Goal: Task Accomplishment & Management: Use online tool/utility

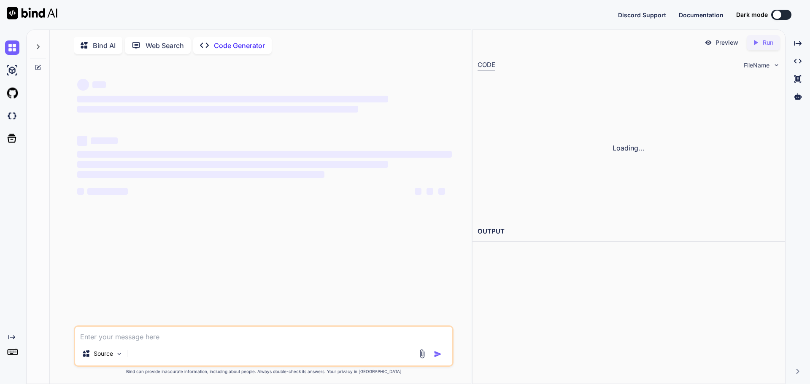
click at [151, 337] on textarea at bounding box center [263, 334] width 377 height 15
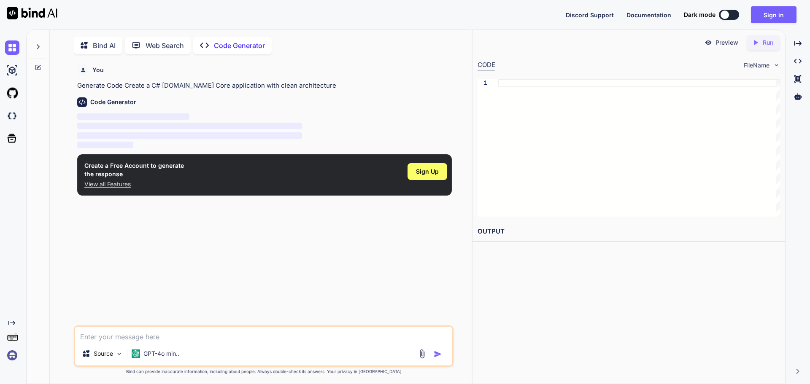
scroll to position [3, 0]
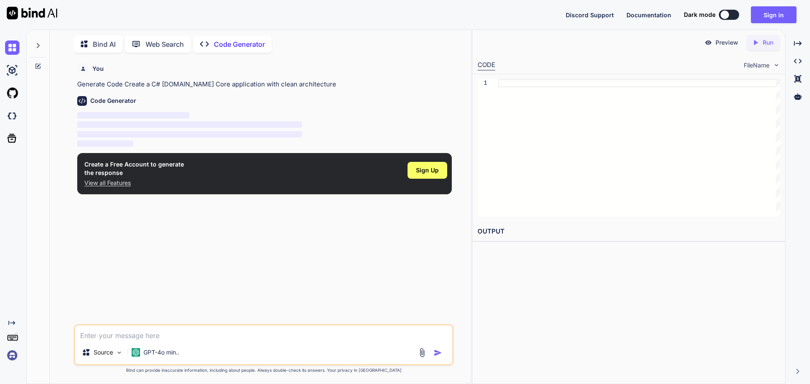
type textarea "x"
click at [762, 6] on button "Sign in" at bounding box center [774, 14] width 46 height 17
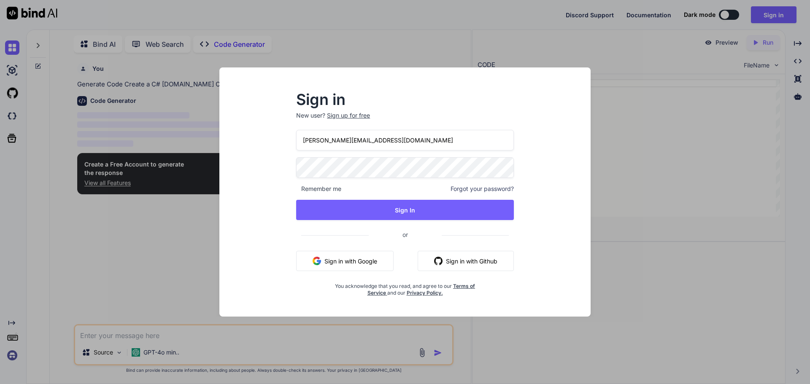
drag, startPoint x: 383, startPoint y: 145, endPoint x: 273, endPoint y: 138, distance: 109.9
click at [273, 138] on div "Sign in New user? Sign up for free [PERSON_NAME][EMAIL_ADDRESS][DOMAIN_NAME] Re…" at bounding box center [405, 200] width 358 height 234
type input "[EMAIL_ADDRESS][DOMAIN_NAME]"
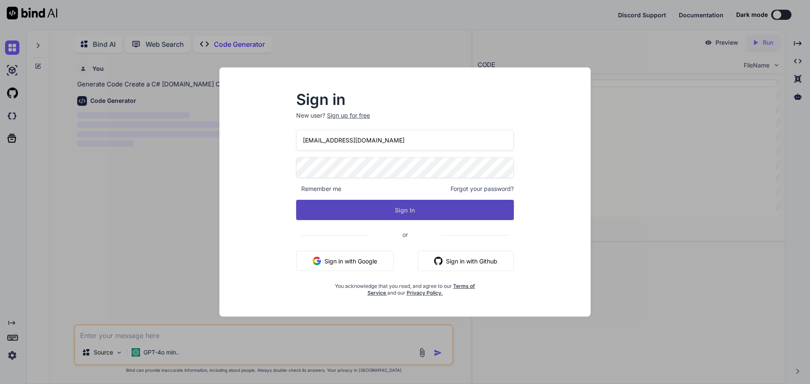
click at [491, 208] on button "Sign In" at bounding box center [405, 210] width 218 height 20
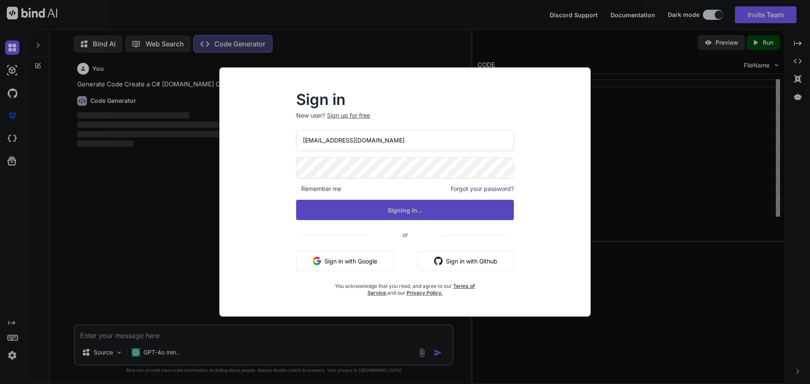
scroll to position [4, 0]
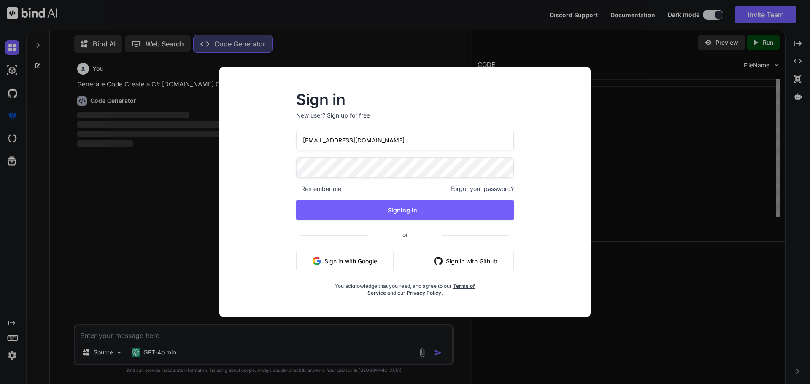
click at [686, 187] on div "Sign in New user? Sign up for free [EMAIL_ADDRESS][DOMAIN_NAME] Remember me For…" at bounding box center [405, 192] width 810 height 384
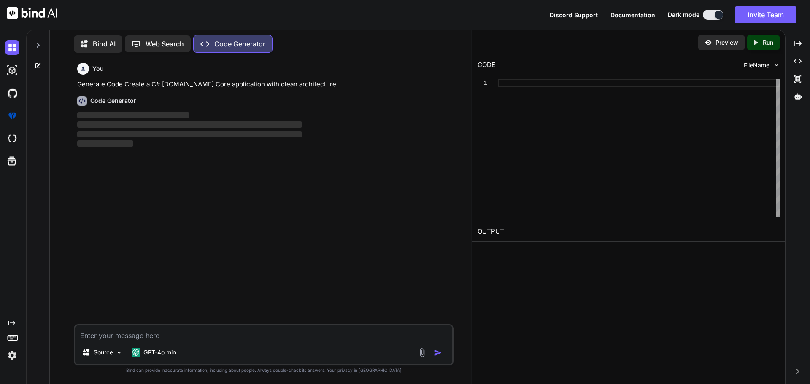
click at [107, 338] on textarea at bounding box center [263, 333] width 377 height 15
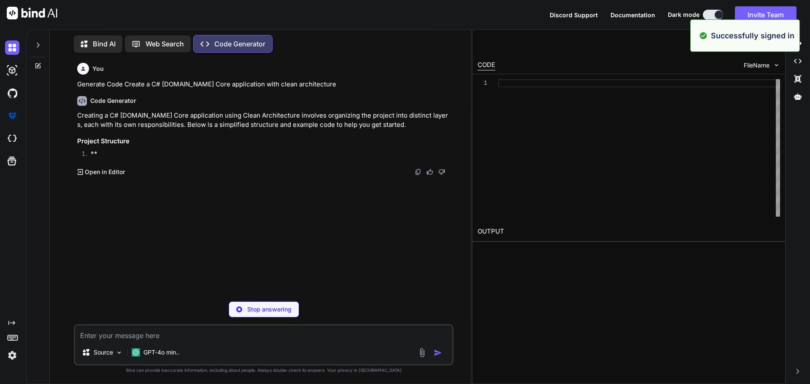
type textarea "x"
paste textarea "[PERSON_NAME] returned to the facility on [DATE]. She is showing in connect as …"
type textarea "[PERSON_NAME] returned to the facility on [DATE]. She is showing in connect as …"
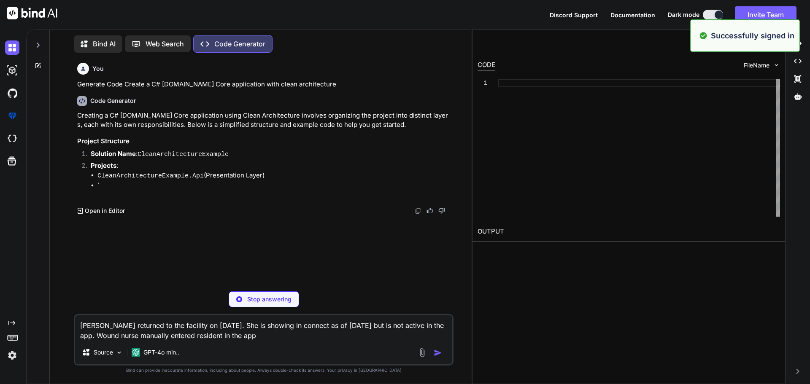
type textarea "x"
type textarea "[PERSON_NAME] returned to the facility on [DATE]. She is showing in connect as …"
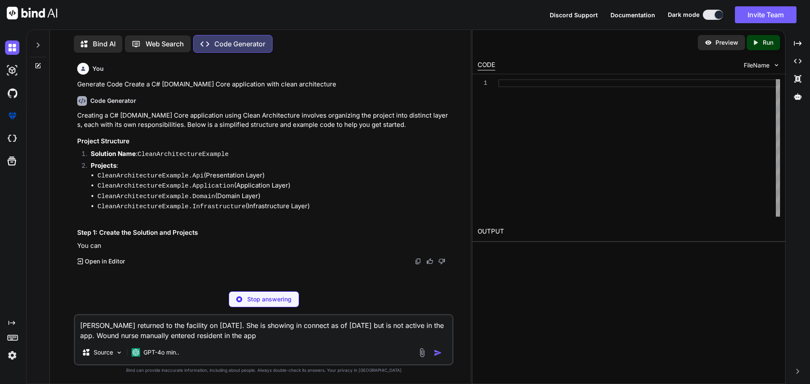
type textarea "x"
type textarea "[PERSON_NAME] returned to the facility on [DATE]. She is showing in connect as …"
type textarea "x"
type textarea "[PERSON_NAME] returned to the facility on [DATE]. She is showing in connect as …"
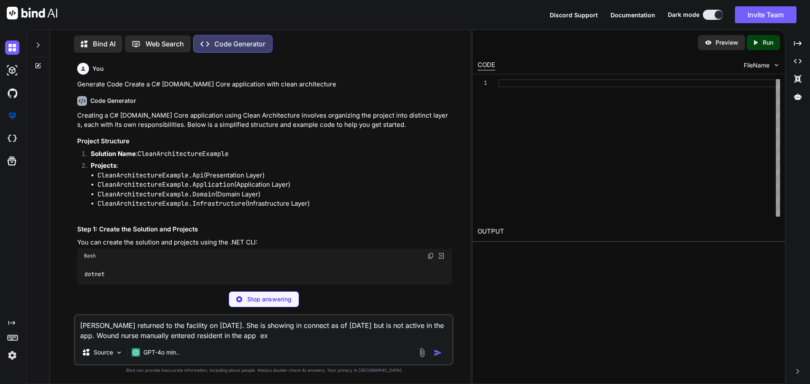
type textarea "x"
type textarea "[PERSON_NAME] returned to the facility on [DATE]. She is showing in connect as …"
type textarea "x"
type textarea "[PERSON_NAME] returned to the facility on [DATE]. She is showing in connect as …"
type textarea "x"
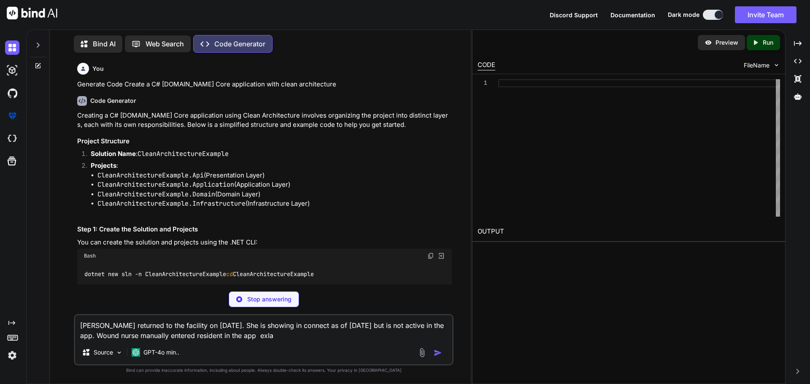
type textarea "[PERSON_NAME] returned to the facility on [DATE]. She is showing in connect as …"
type textarea "x"
type textarea "[PERSON_NAME] returned to the facility on [DATE]. She is showing in connect as …"
type textarea "x"
type textarea "[PERSON_NAME] returned to the facility on [DATE]. She is showing in connect as …"
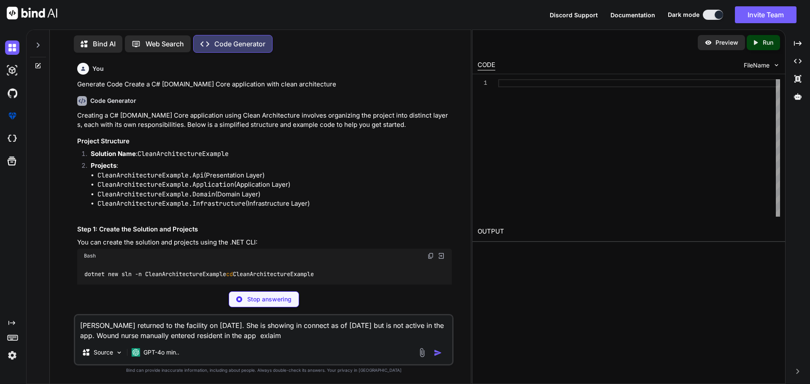
type textarea "x"
type textarea "[PERSON_NAME] returned to the facility on [DATE]. She is showing in connect as …"
type textarea "x"
type textarea "[PERSON_NAME] returned to the facility on [DATE]. She is showing in connect as …"
type textarea "x"
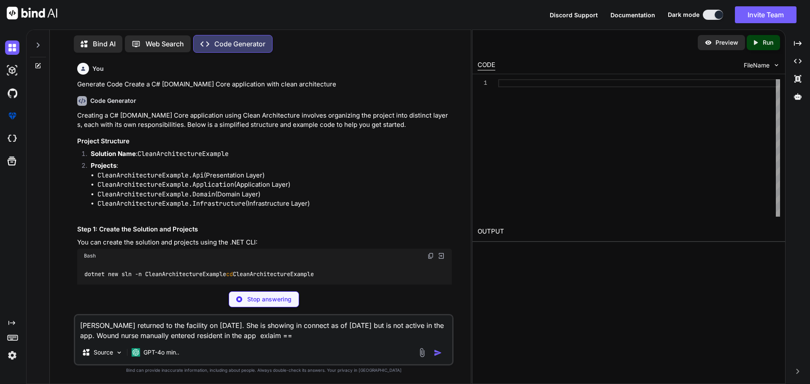
type textarea "[PERSON_NAME] returned to the facility on [DATE]. She is showing in connect as …"
type textarea "x"
type textarea "[PERSON_NAME] returned to the facility on [DATE]. She is showing in connect as …"
type textarea "x"
type textarea "[PERSON_NAME] returned to the facility on [DATE]. She is showing in connect as …"
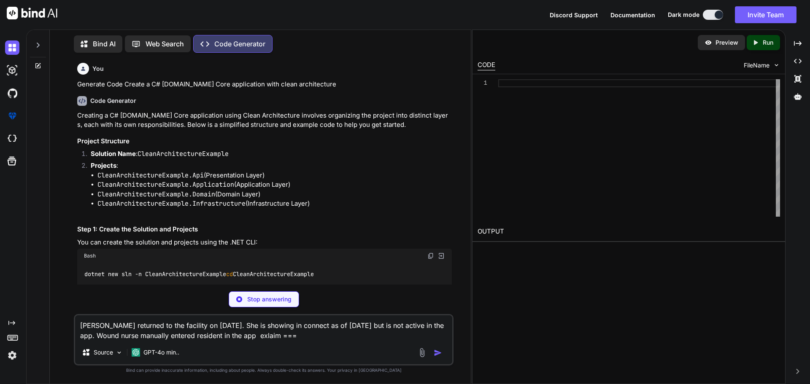
type textarea "x"
type textarea "[PERSON_NAME] returned to the facility on [DATE]. She is showing in connect as …"
type textarea "x"
type textarea "[PERSON_NAME] returned to the facility on [DATE]. She is showing in connect as …"
type textarea "x"
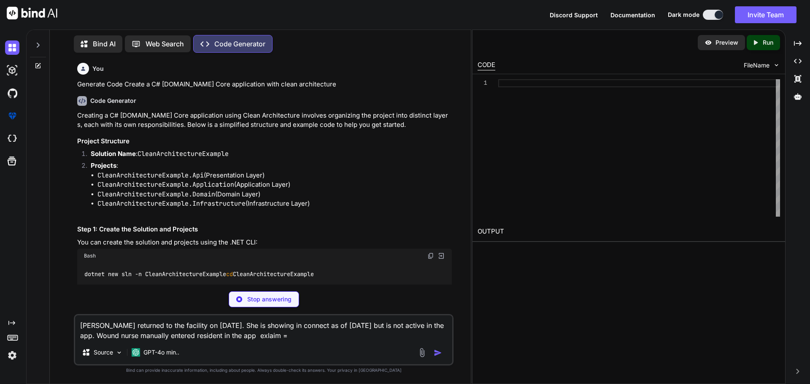
type textarea "[PERSON_NAME] returned to the facility on [DATE]. She is showing in connect as …"
type textarea "x"
type textarea "[PERSON_NAME] returned to the facility on [DATE]. She is showing in connect as …"
type textarea "x"
type textarea "[PERSON_NAME] returned to the facility on [DATE]. She is showing in connect as …"
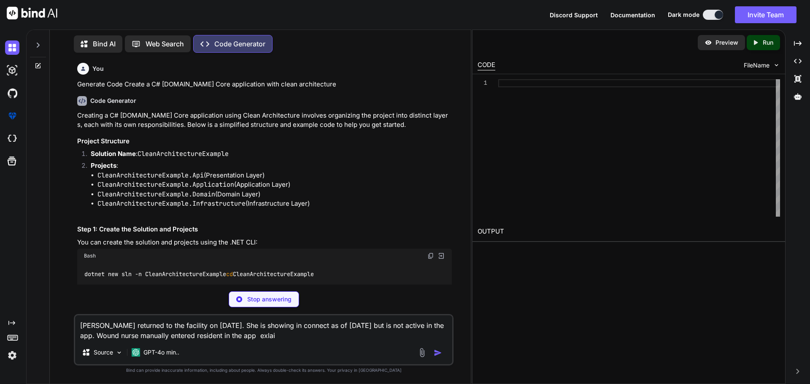
type textarea "x"
type textarea "[PERSON_NAME] returned to the facility on [DATE]. She is showing in connect as …"
type textarea "x"
type textarea "[PERSON_NAME] returned to the facility on [DATE]. She is showing in connect as …"
type textarea "x"
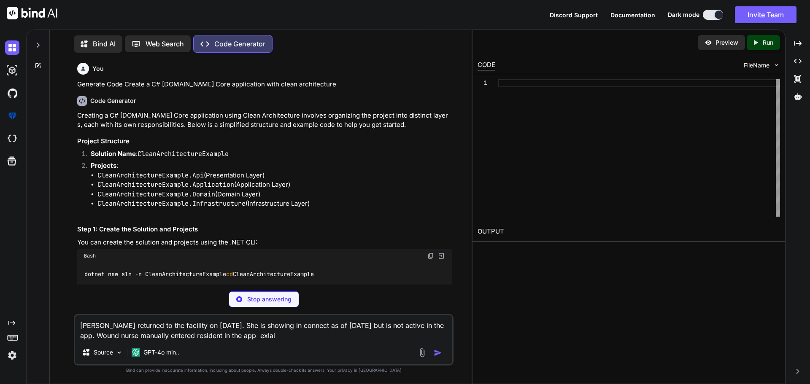
type textarea "[PERSON_NAME] returned to the facility on [DATE]. She is showing in connect as …"
type textarea "x"
type textarea "[PERSON_NAME] returned to the facility on [DATE]. She is showing in connect as …"
type textarea "x"
type textarea "[PERSON_NAME] returned to the facility on [DATE]. She is showing in connect as …"
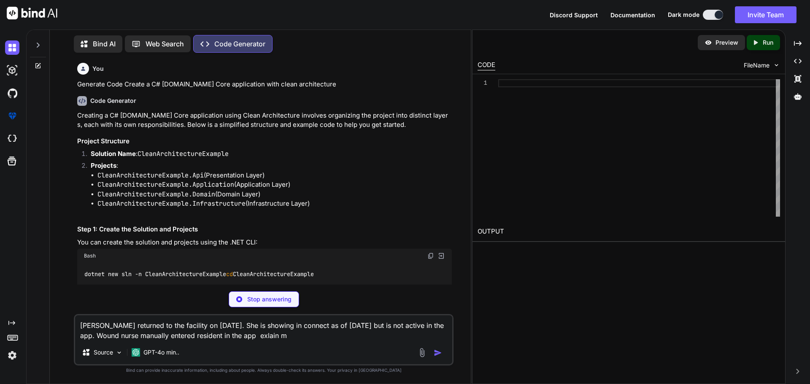
type textarea "x"
type textarea "[PERSON_NAME] returned to the facility on [DATE]. She is showing in connect as …"
type textarea "x"
type textarea "[PERSON_NAME] returned to the facility on [DATE]. She is showing in connect as …"
type textarea "x"
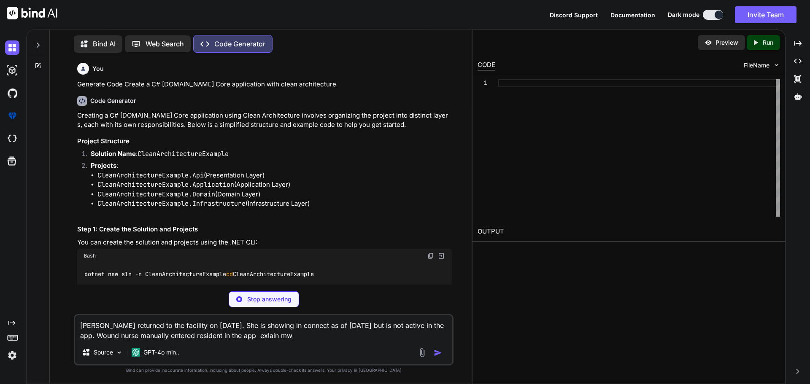
type textarea "[PERSON_NAME] returned to the facility on [DATE]. She is showing in connect as …"
type textarea "x"
type textarea "[PERSON_NAME] returned to the facility on [DATE]. She is showing in connect as …"
type textarea "x"
type textarea "[PERSON_NAME] returned to the facility on [DATE]. She is showing in connect as …"
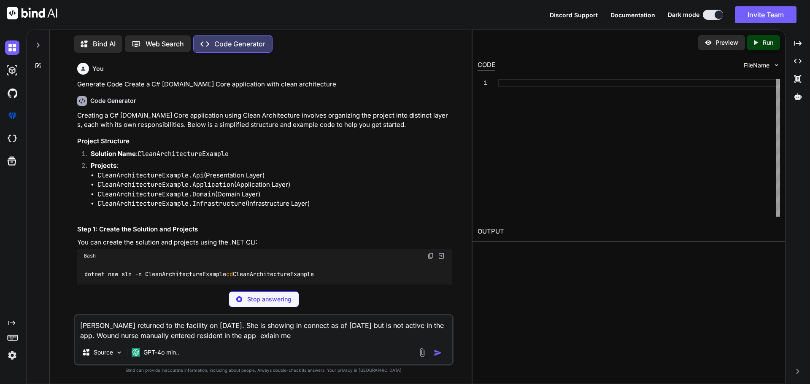
type textarea "x"
type textarea "[PERSON_NAME] returned to the facility on [DATE]. She is showing in connect as …"
type textarea "x"
type textarea "[PERSON_NAME] returned to the facility on [DATE]. She is showing in connect as …"
type textarea "x"
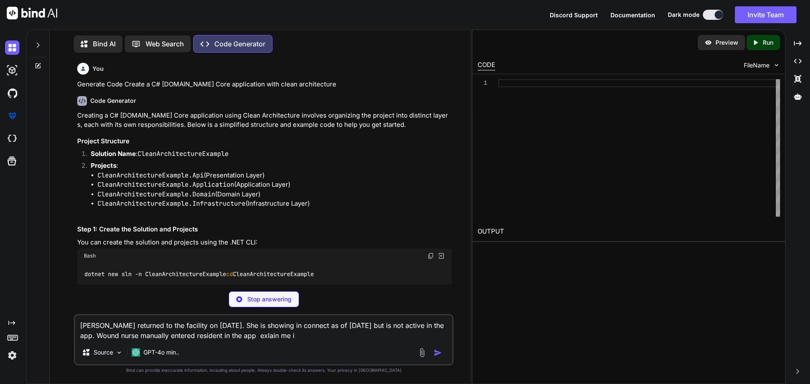
type textarea "[PERSON_NAME] returned to the facility on [DATE]. She is showing in connect as …"
type textarea "x"
type textarea "[PERSON_NAME] returned to the facility on [DATE]. She is showing in connect as …"
type textarea "x"
type textarea "[PERSON_NAME] returned to the facility on [DATE]. She is showing in connect as …"
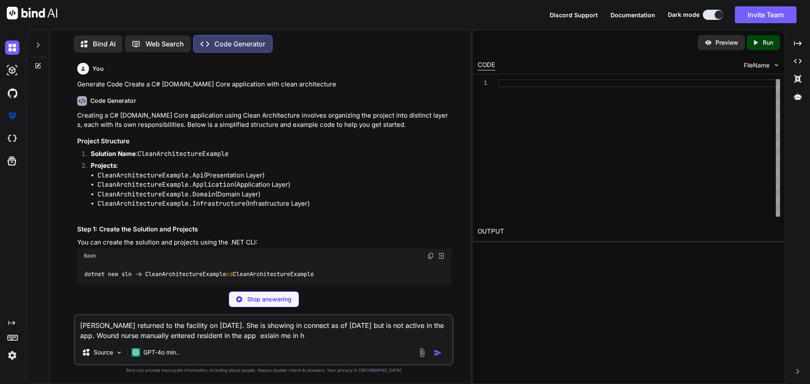
type textarea "x"
type textarea "[PERSON_NAME] returned to the facility on [DATE]. She is showing in connect as …"
type textarea "x"
type textarea "[PERSON_NAME] returned to the facility on [DATE]. She is showing in connect as …"
type textarea "x"
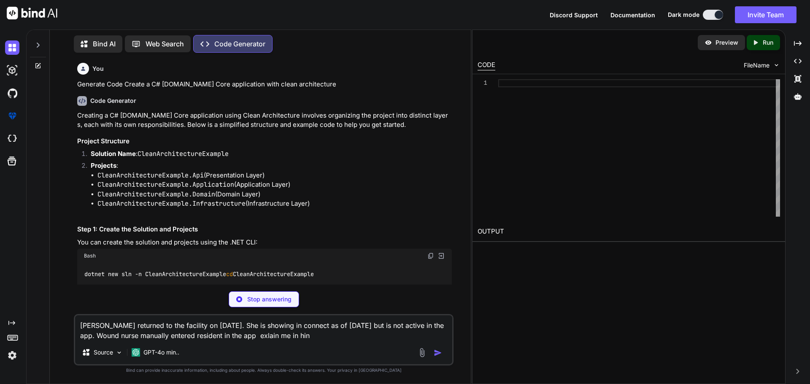
type textarea "[PERSON_NAME] returned to the facility on [DATE]. She is showing in connect as …"
type textarea "x"
type textarea "[PERSON_NAME] returned to the facility on [DATE]. She is showing in connect as …"
type textarea "x"
type textarea "[PERSON_NAME] returned to the facility on [DATE]. She is showing in connect as …"
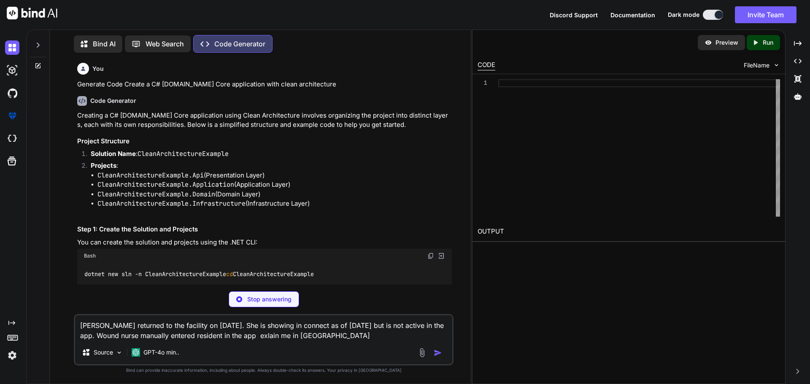
type textarea "x"
type textarea "[PERSON_NAME] returned to the facility on [DATE]. She is showing in connect as …"
type textarea "x"
type textarea "[PERSON_NAME] returned to the facility on [DATE]. She is showing in connect as …"
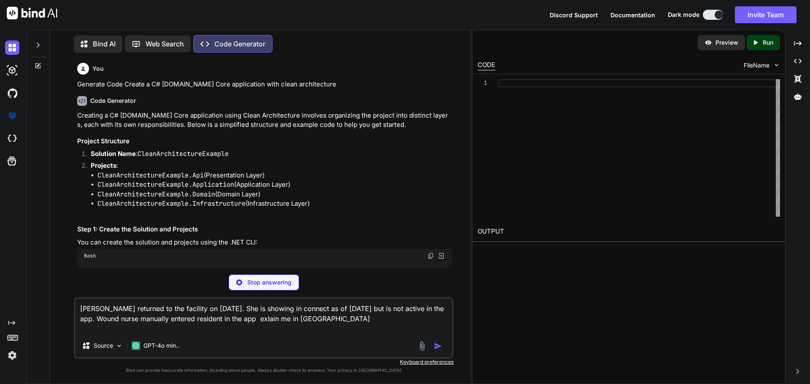
type textarea "x"
type textarea "[PERSON_NAME] returned to the facility on [DATE]. She is showing in connect as …"
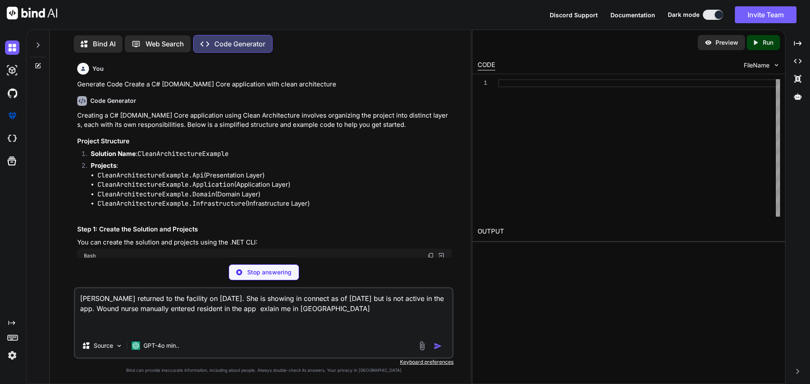
type textarea "x"
type textarea "[PERSON_NAME] returned to the facility on [DATE]. She is showing in connect as …"
click at [338, 327] on textarea "[PERSON_NAME] returned to the facility on [DATE]. She is showing in connect as …" at bounding box center [263, 312] width 377 height 46
type textarea "x"
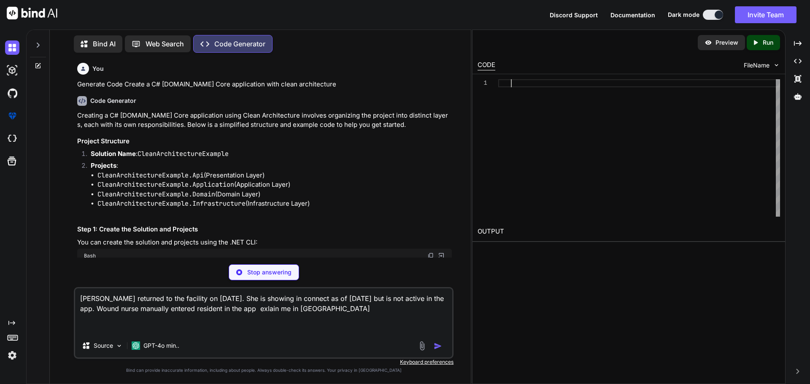
type textarea "x"
type textarea "Application.csproj dotnet sln add CleanArchitectureExample.Domain/CleanArchitec…"
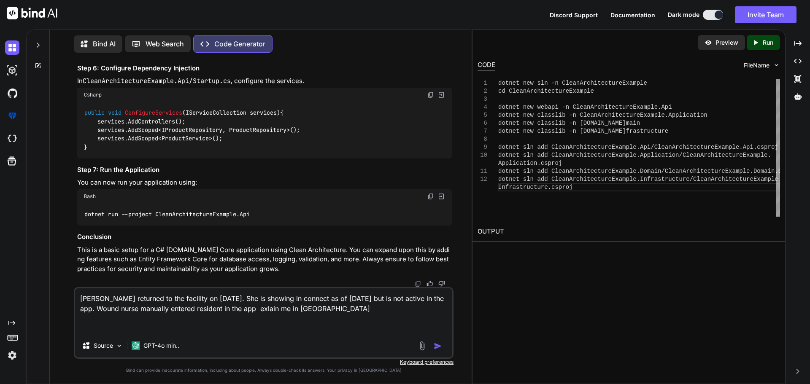
scroll to position [1727, 0]
click at [437, 349] on img "button" at bounding box center [438, 346] width 8 height 8
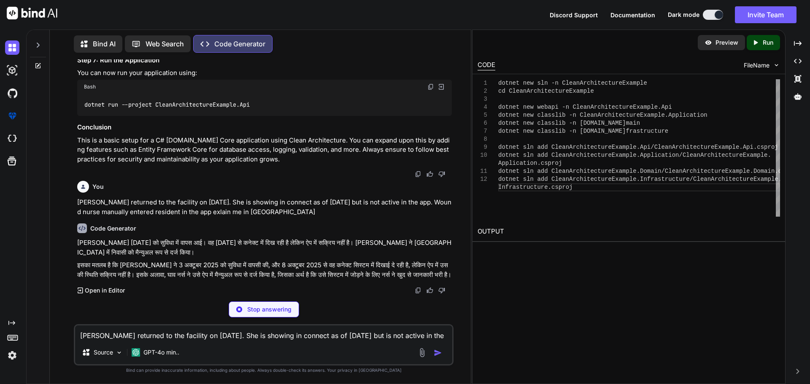
scroll to position [1817, 0]
type textarea "x"
